Goal: Navigation & Orientation: Understand site structure

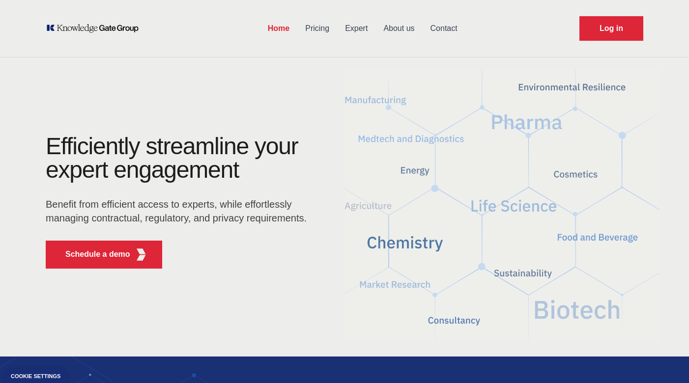
click at [345, 25] on link "Expert" at bounding box center [356, 29] width 38 height 26
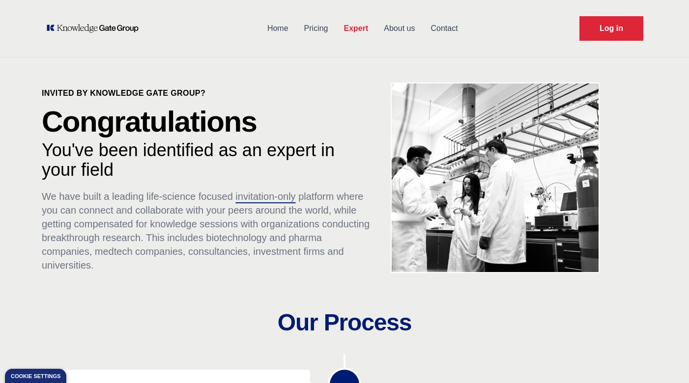
click at [314, 29] on link "Pricing" at bounding box center [316, 29] width 40 height 26
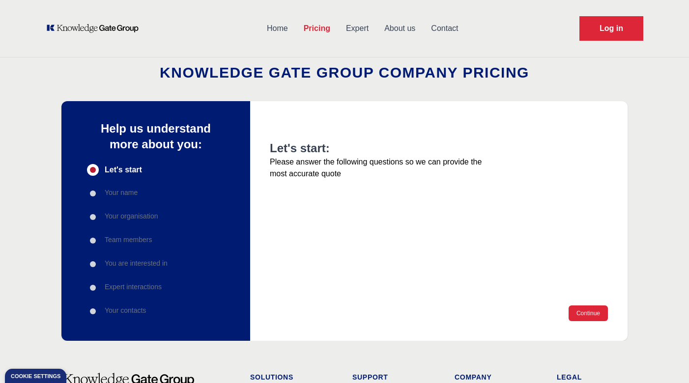
click at [279, 30] on link "Home" at bounding box center [277, 29] width 37 height 26
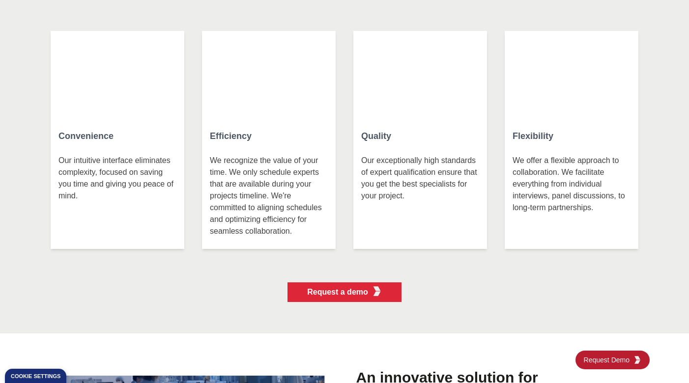
scroll to position [2207, 0]
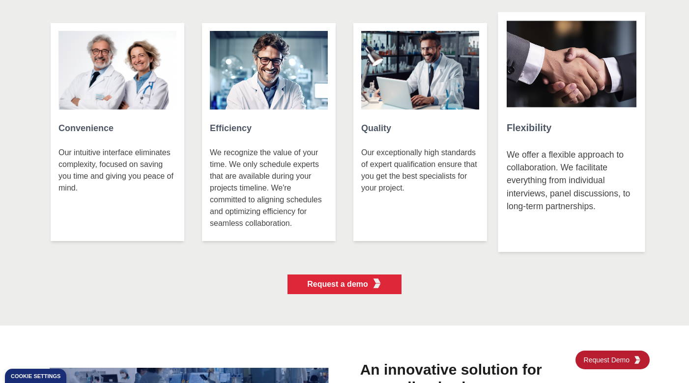
click at [557, 161] on p "We offer a flexible approach to collaboration. We facilitate everything from in…" at bounding box center [571, 195] width 130 height 95
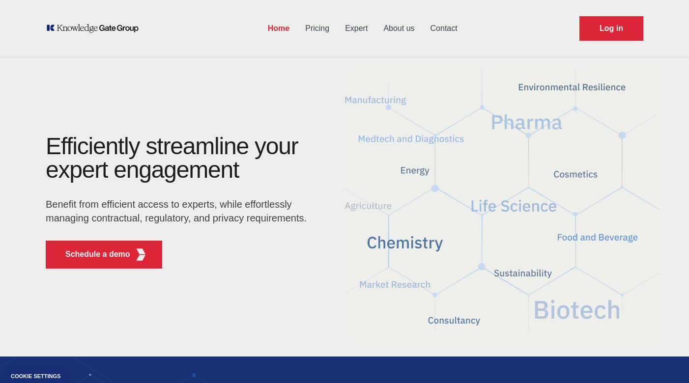
scroll to position [0, 0]
click at [399, 29] on link "About us" at bounding box center [398, 29] width 47 height 26
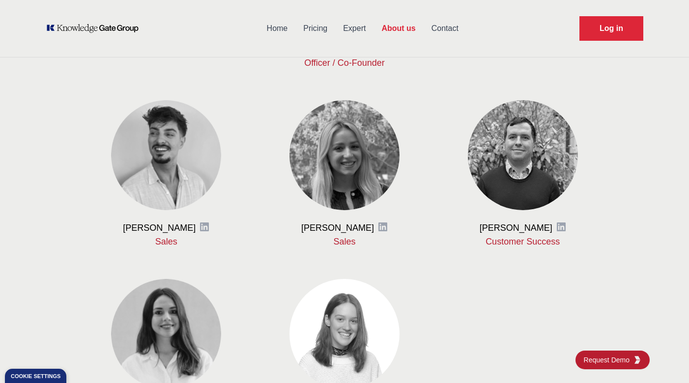
scroll to position [537, 0]
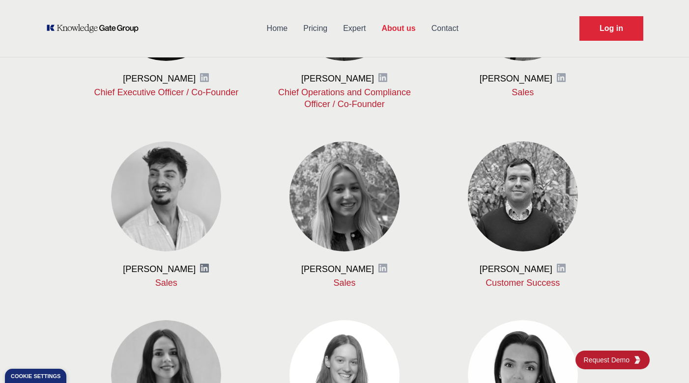
click at [204, 268] on icon at bounding box center [204, 268] width 9 height 9
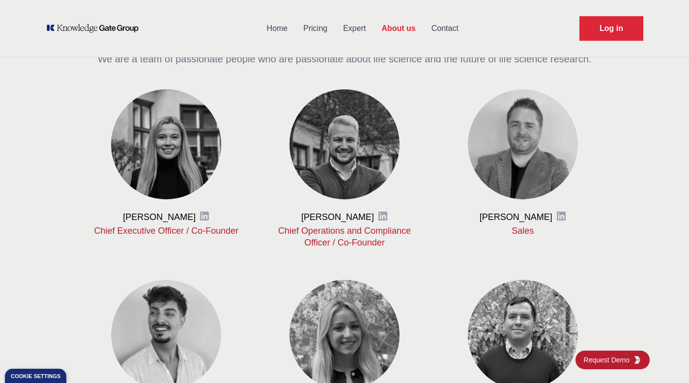
scroll to position [398, 0]
